Goal: Book appointment/travel/reservation

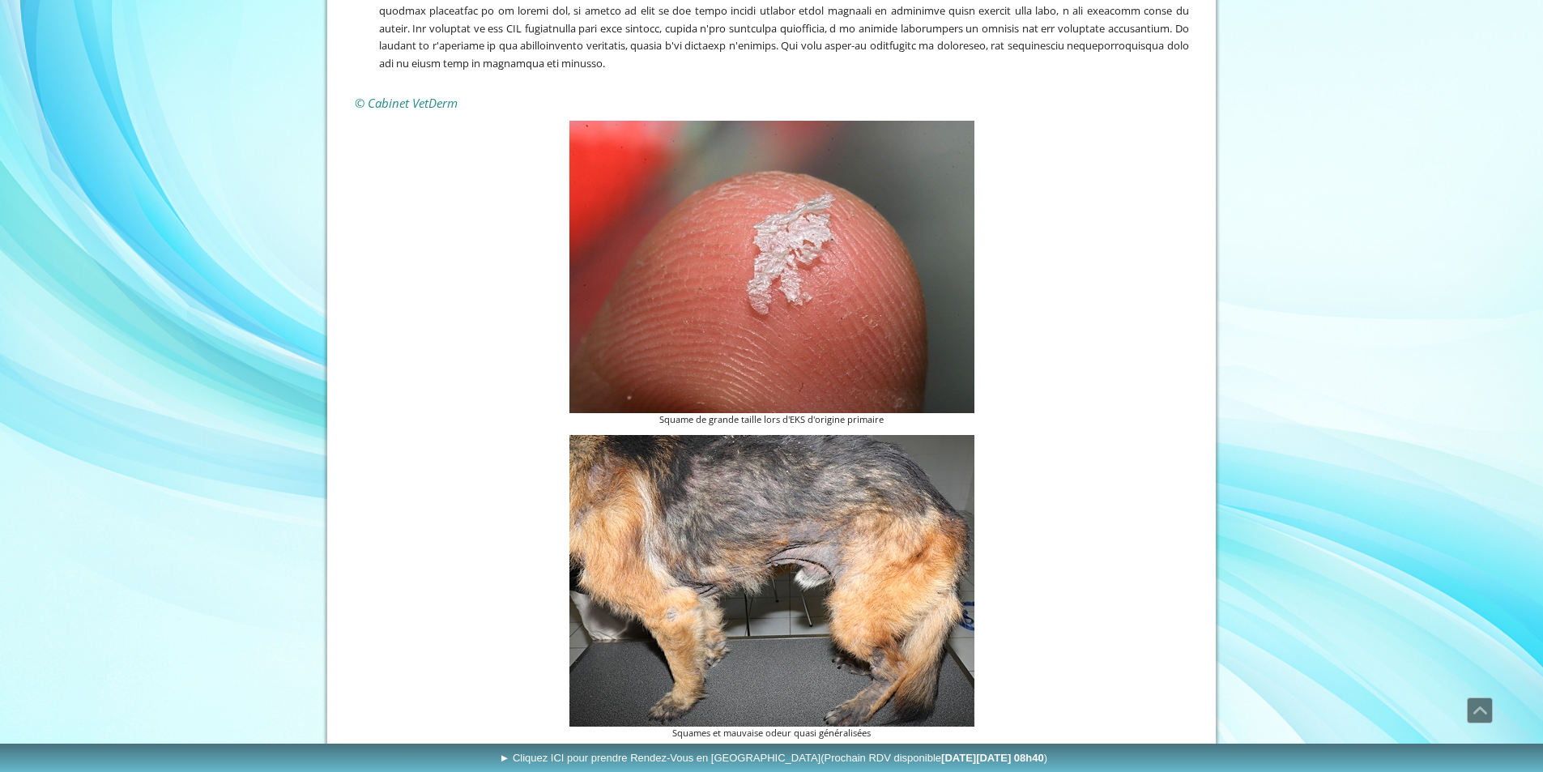
scroll to position [1210, 0]
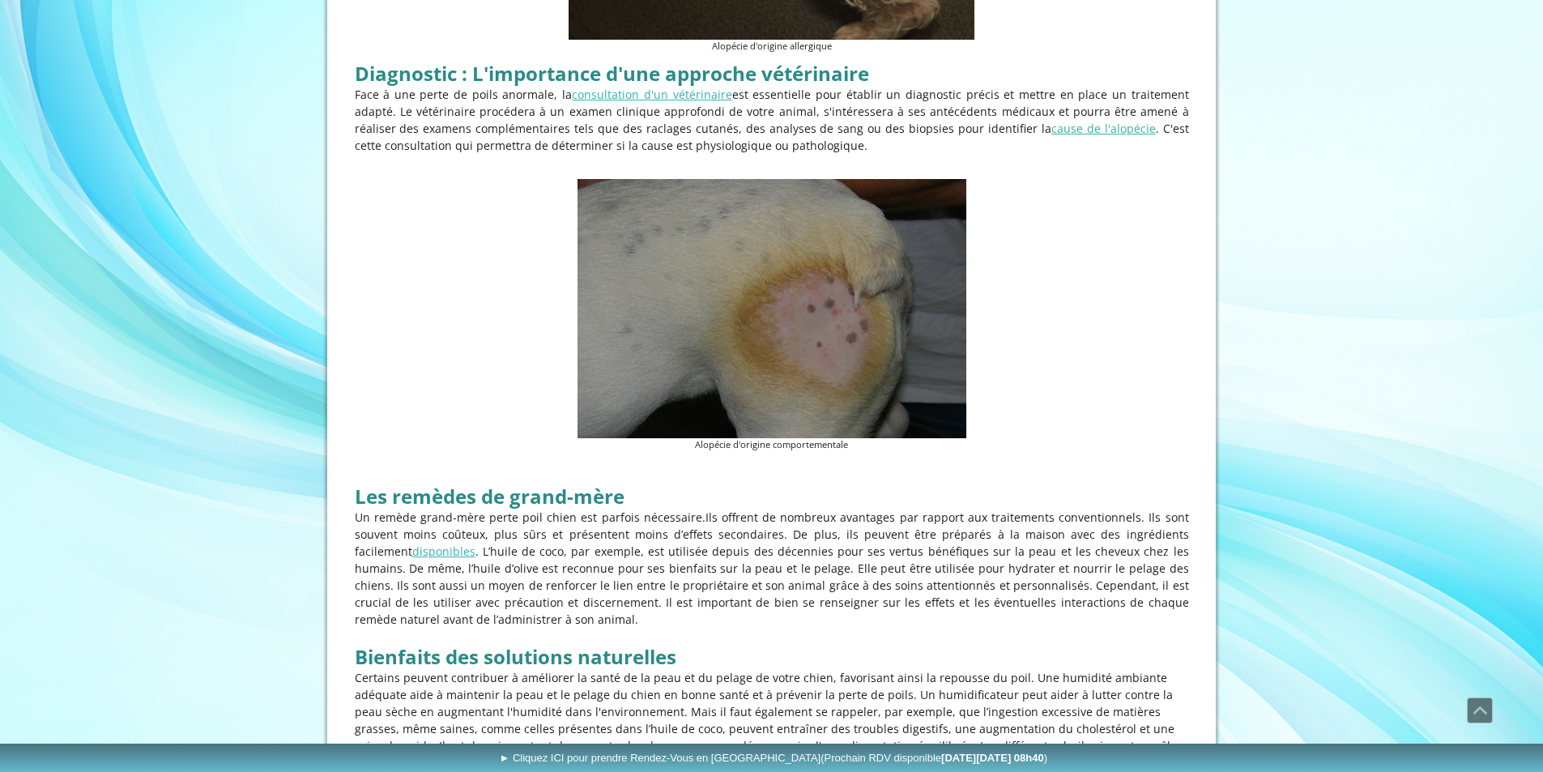
scroll to position [2430, 0]
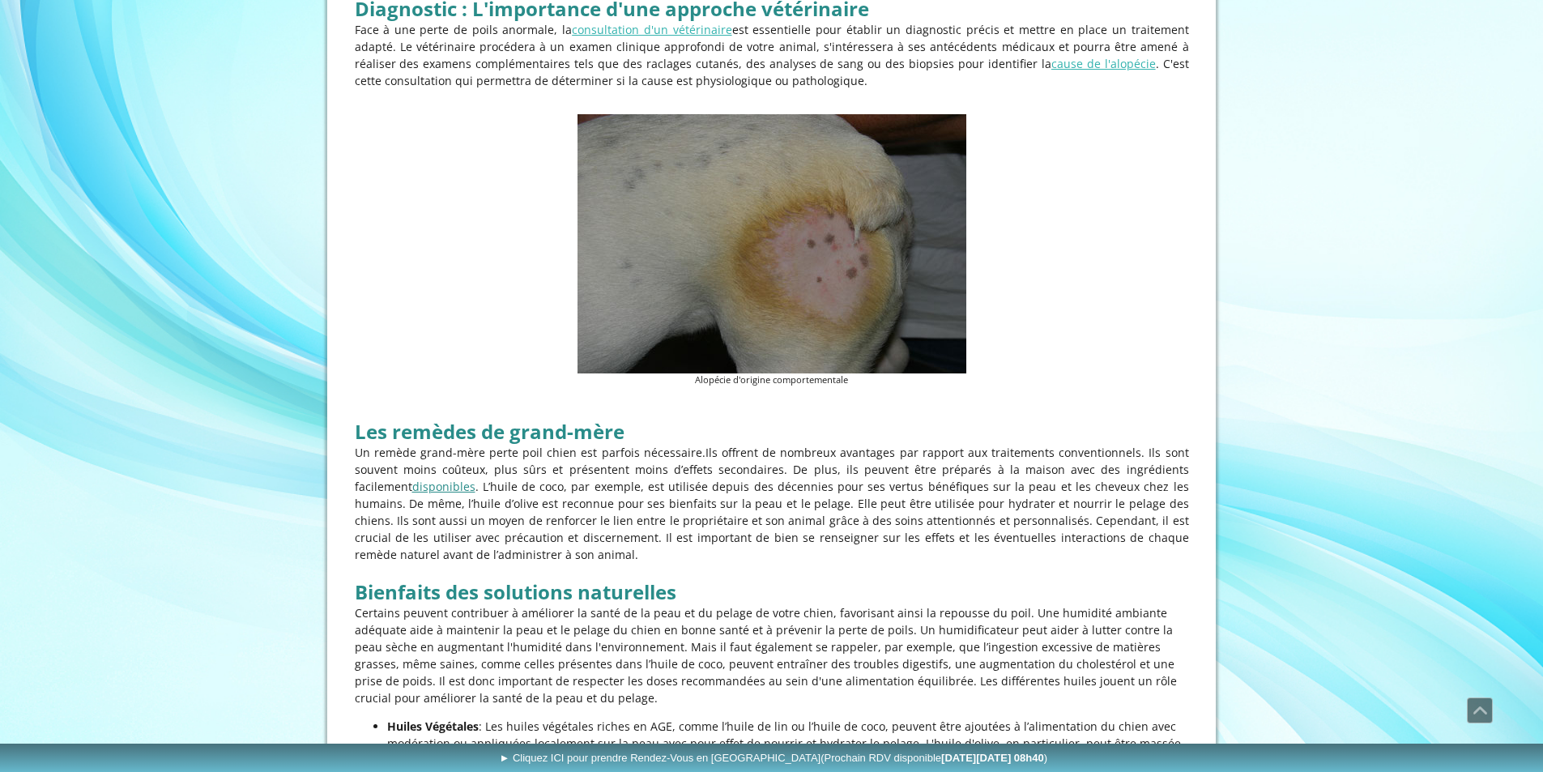
click at [454, 479] on link "disponibles" at bounding box center [443, 486] width 63 height 15
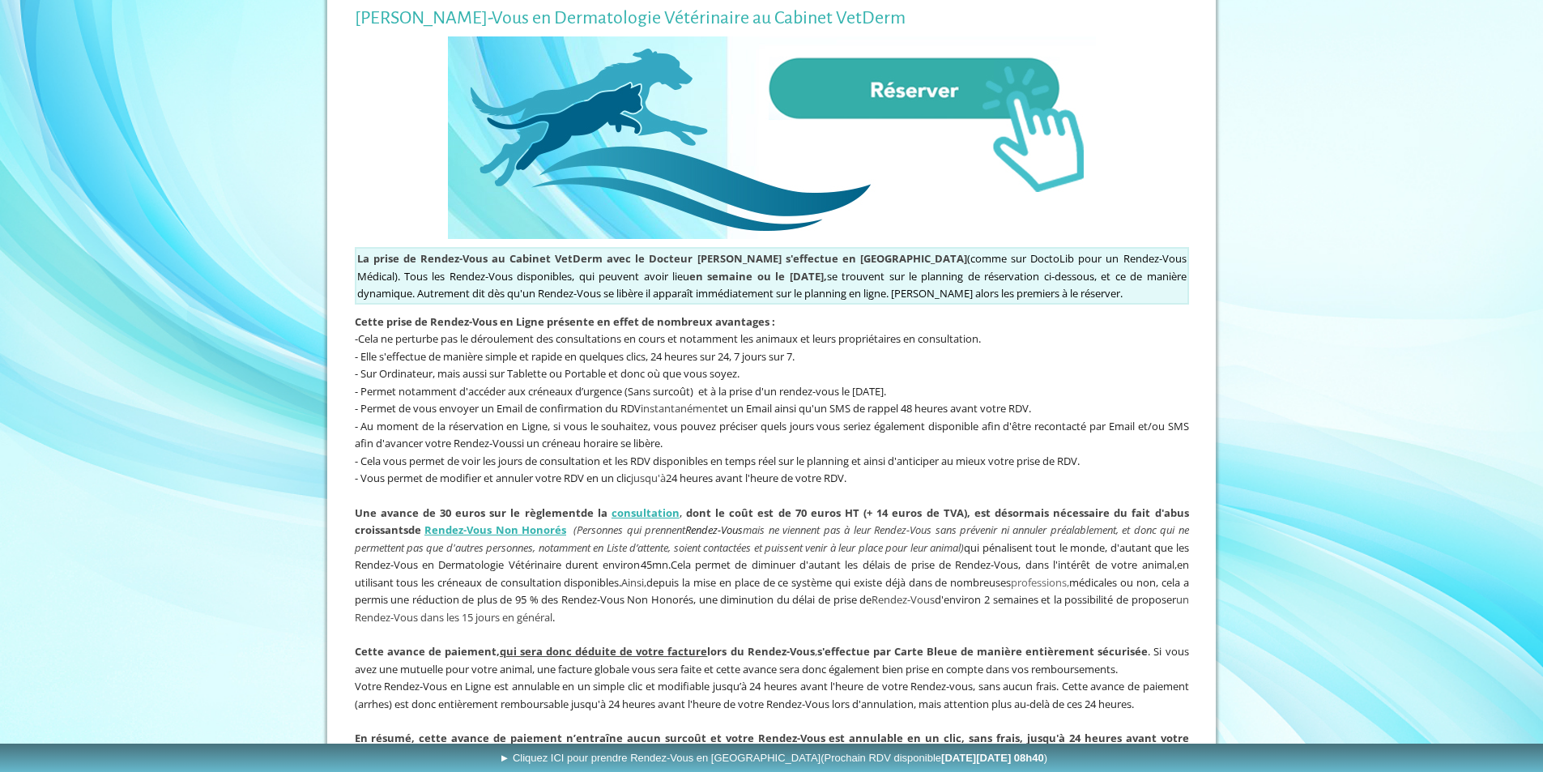
scroll to position [405, 0]
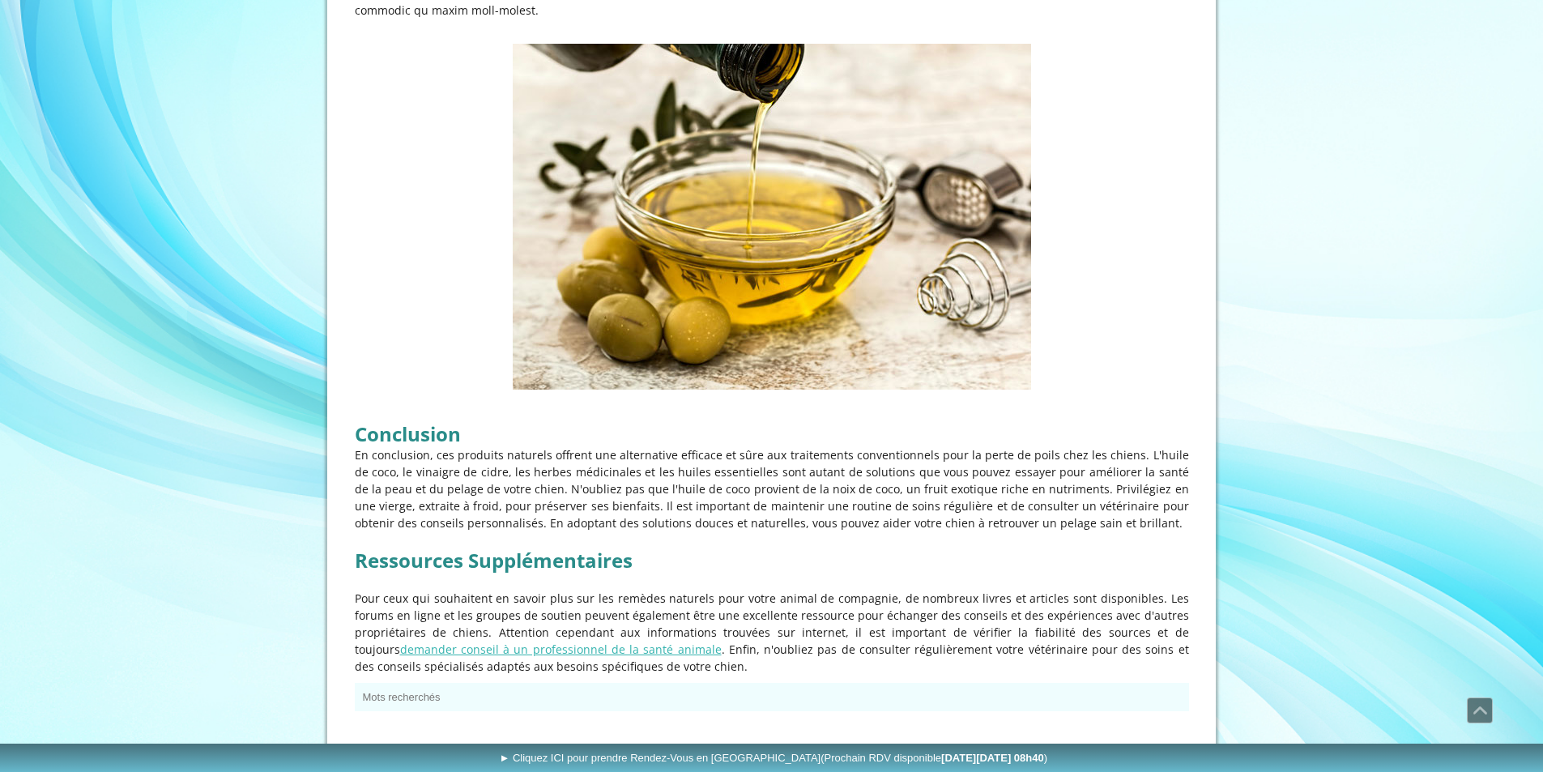
scroll to position [4639, 0]
